Goal: Find specific page/section: Find specific page/section

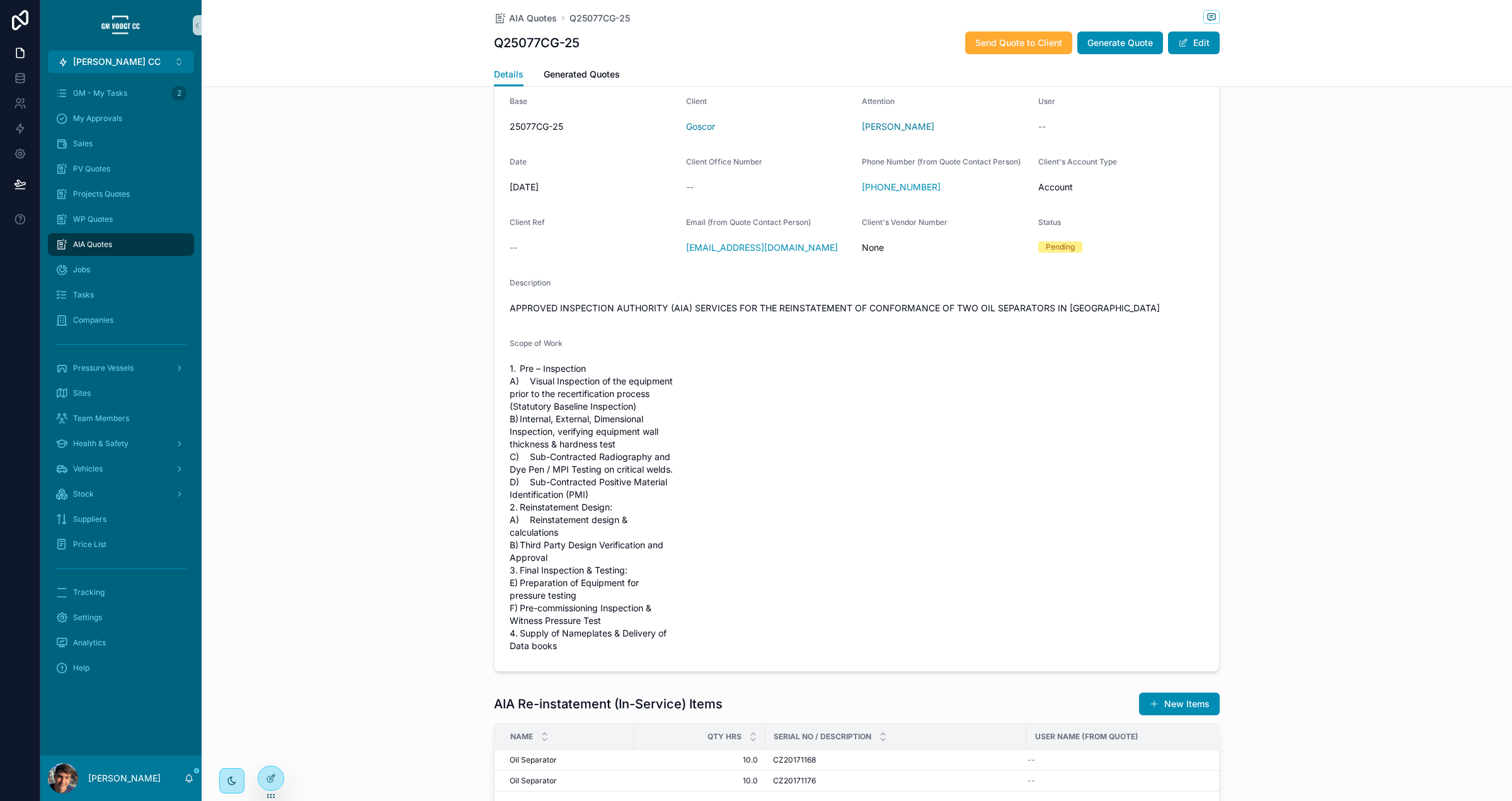
scroll to position [187, 0]
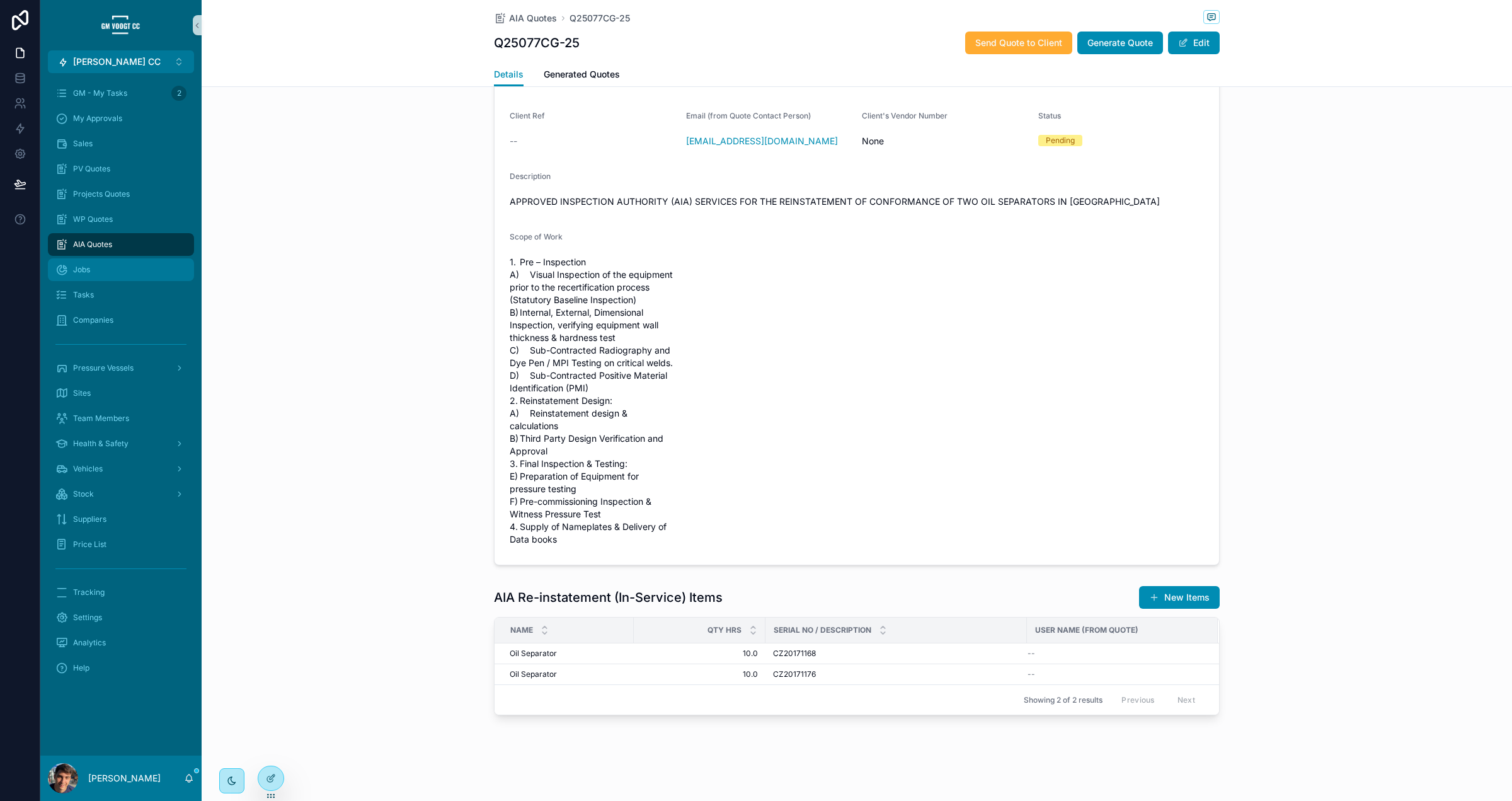
click at [118, 263] on div "Jobs" at bounding box center [121, 270] width 131 height 20
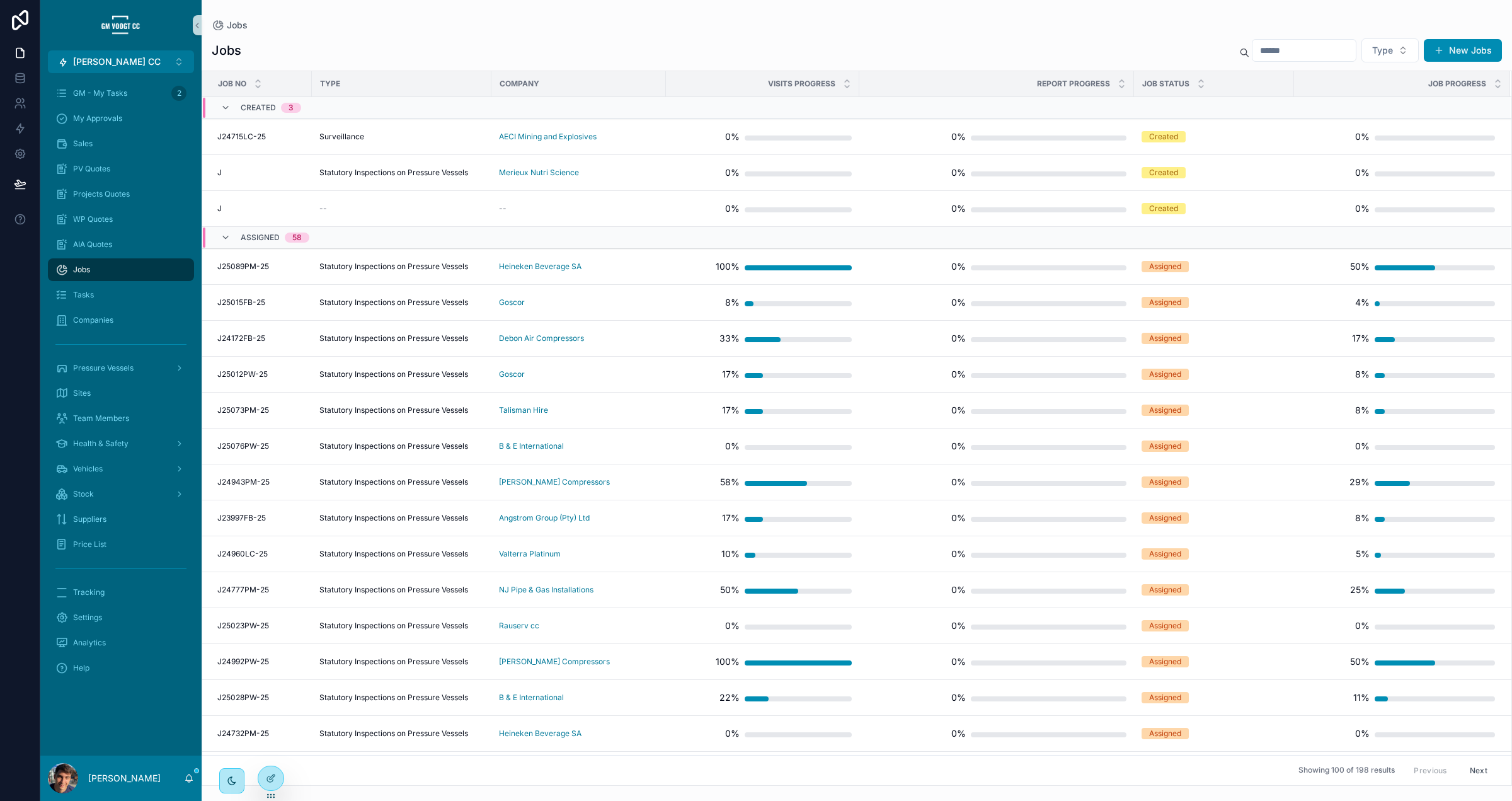
click at [1281, 49] on input "scrollable content" at bounding box center [1305, 50] width 103 height 18
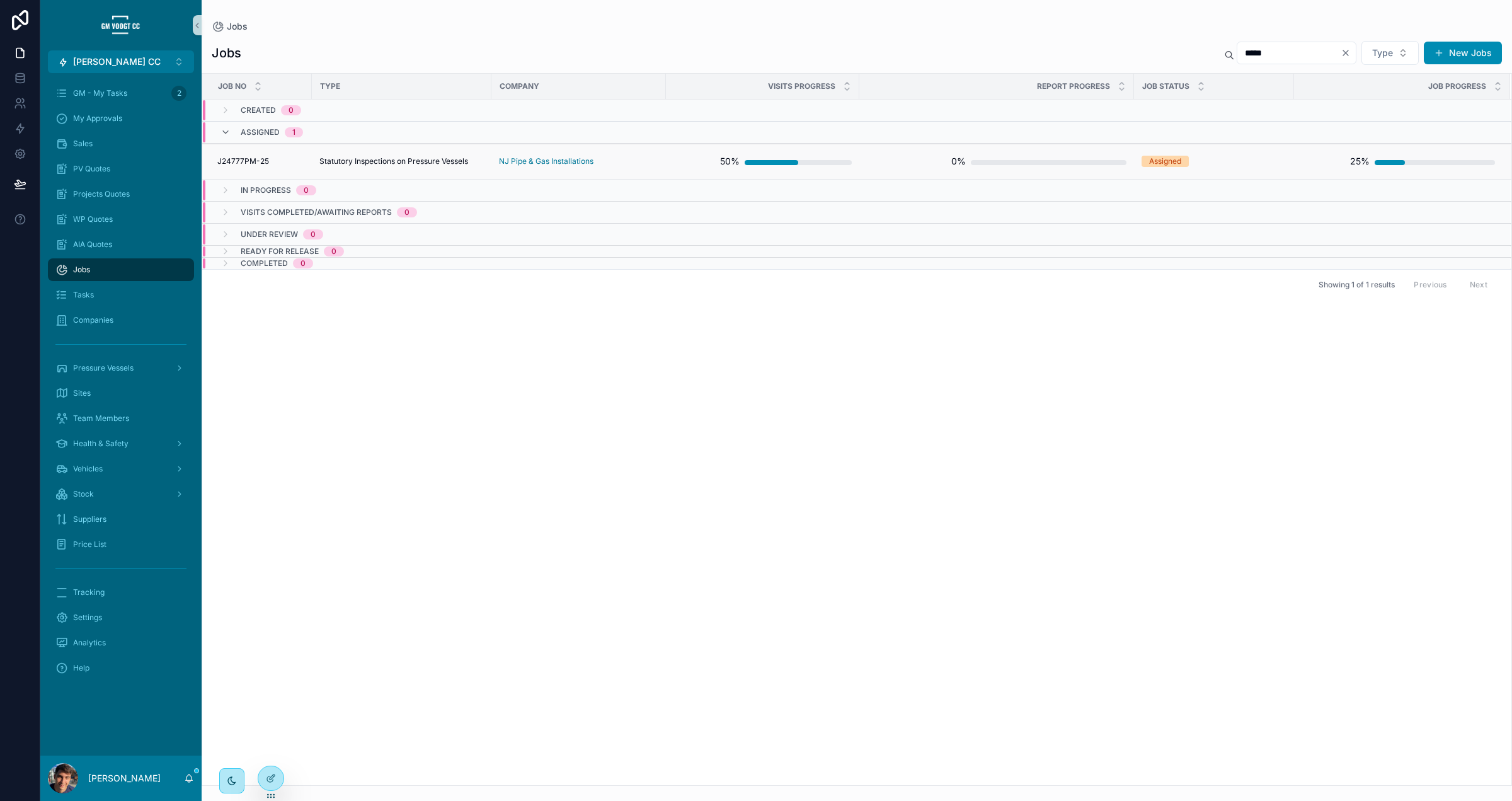
type input "*****"
click at [405, 155] on td "Statutory Inspections on Pressure Vessels" at bounding box center [402, 162] width 180 height 36
click at [405, 158] on span "Statutory Inspections on Pressure Vessels" at bounding box center [394, 161] width 148 height 10
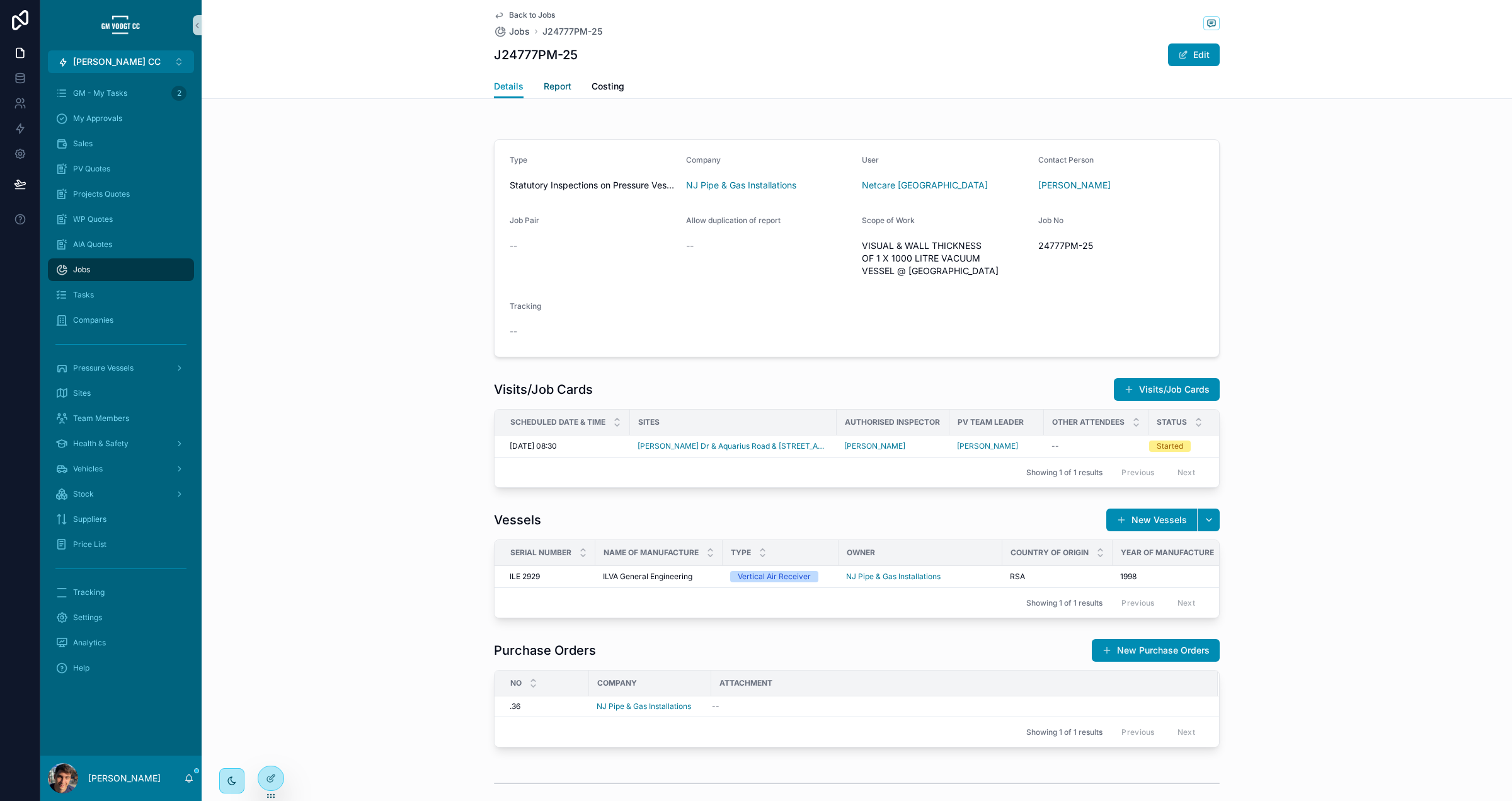
click at [561, 86] on span "Report" at bounding box center [558, 86] width 28 height 13
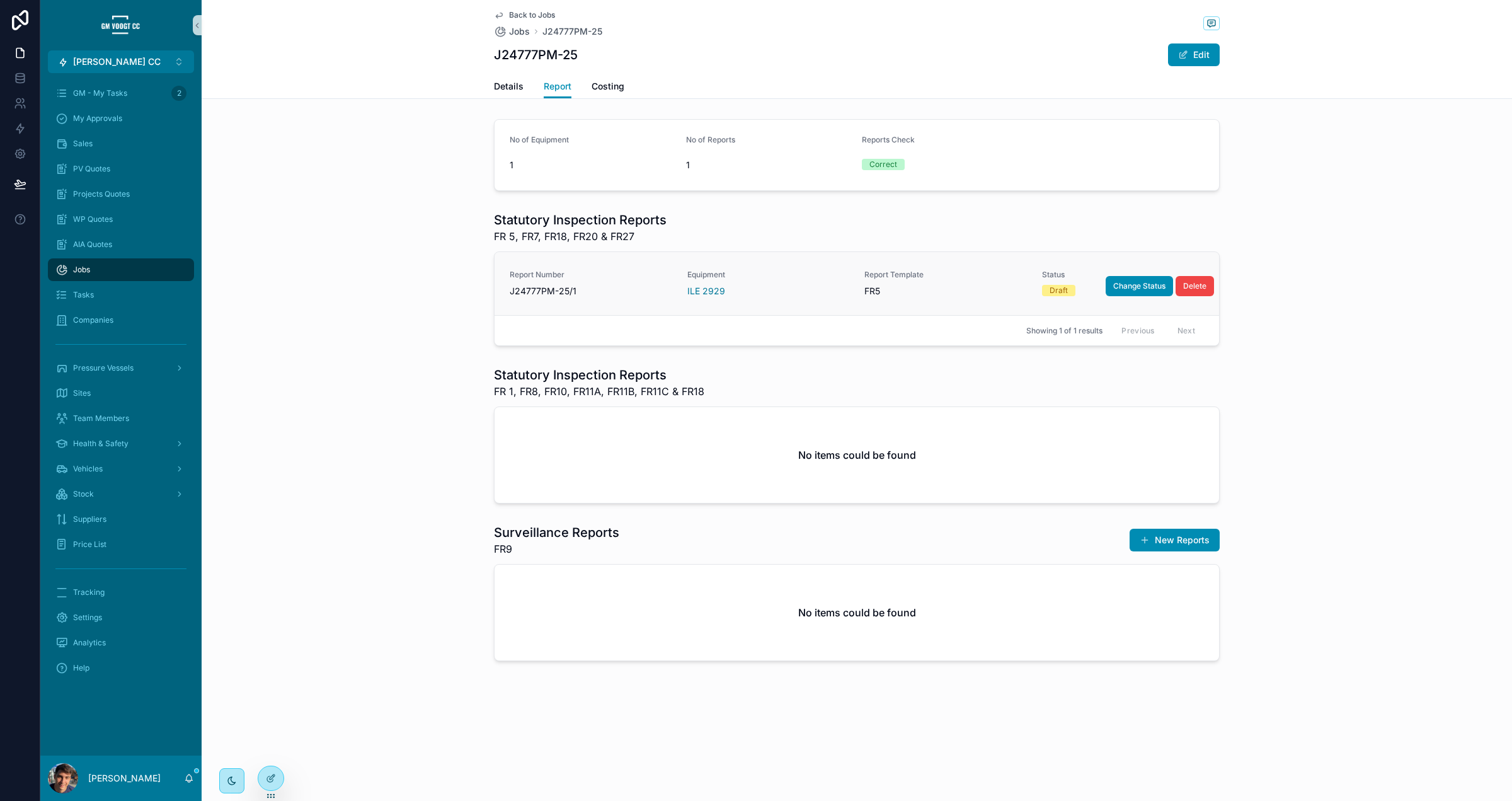
click at [646, 276] on span "Report Number" at bounding box center [590, 274] width 162 height 10
